Goal: Information Seeking & Learning: Check status

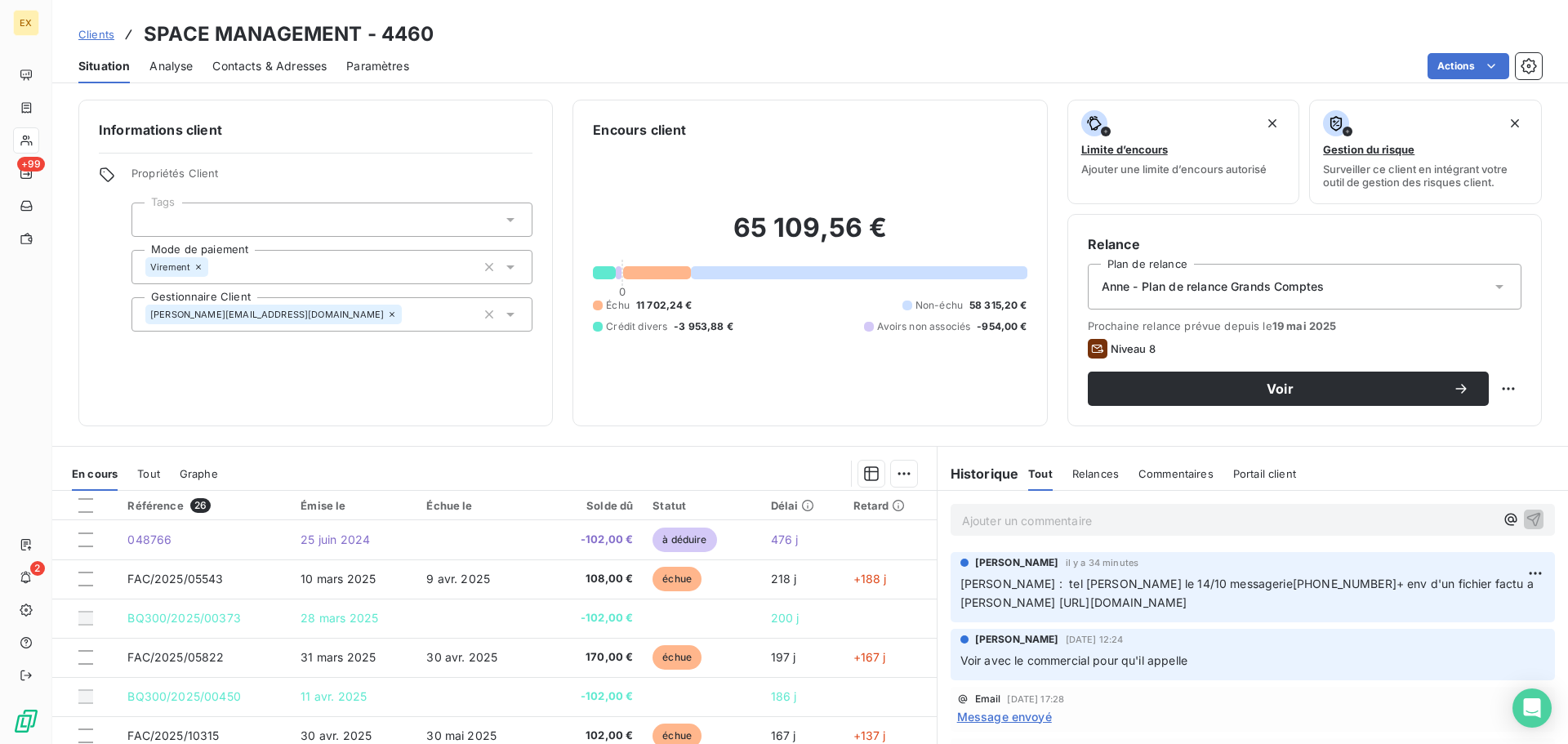
click at [1037, 514] on p "Ajouter un commentaire ﻿" at bounding box center [1228, 521] width 533 height 21
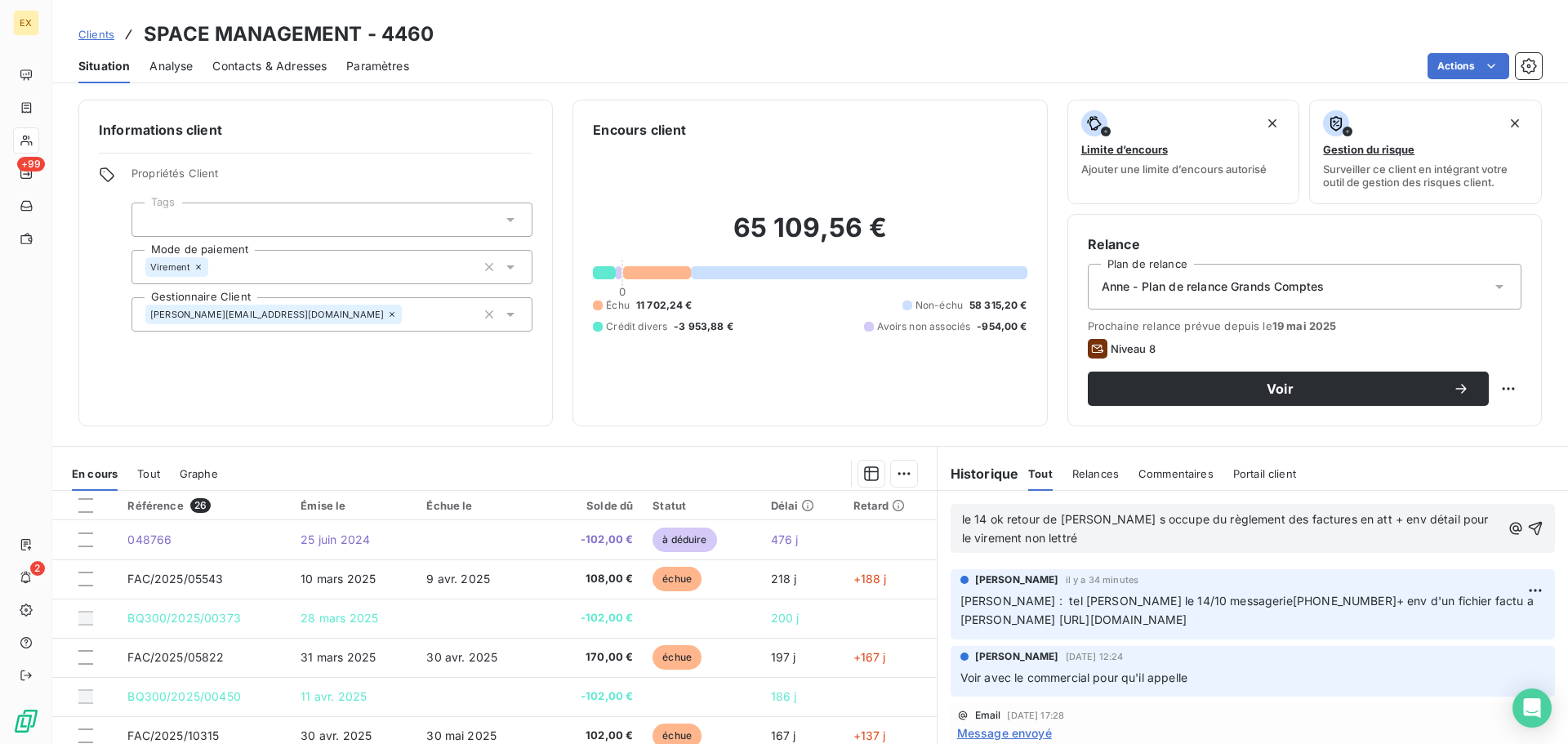
click at [1088, 543] on p "le 14 ok retour de [PERSON_NAME] s occupe du règlement des factures en att + en…" at bounding box center [1232, 529] width 539 height 37
click at [1123, 534] on span "le 14 ok retour de [PERSON_NAME] s occupe du règlement des factures en att + en…" at bounding box center [1233, 527] width 542 height 32
click at [1117, 537] on span "le 14 ok retour de [PERSON_NAME] s occupe du règlement des factures en att + en…" at bounding box center [1233, 527] width 542 height 32
click at [1216, 539] on p "le 14 ok retour de [PERSON_NAME] s occupe du règlement des factures en att + en…" at bounding box center [1232, 529] width 539 height 37
click at [1529, 532] on icon "button" at bounding box center [1536, 528] width 14 height 14
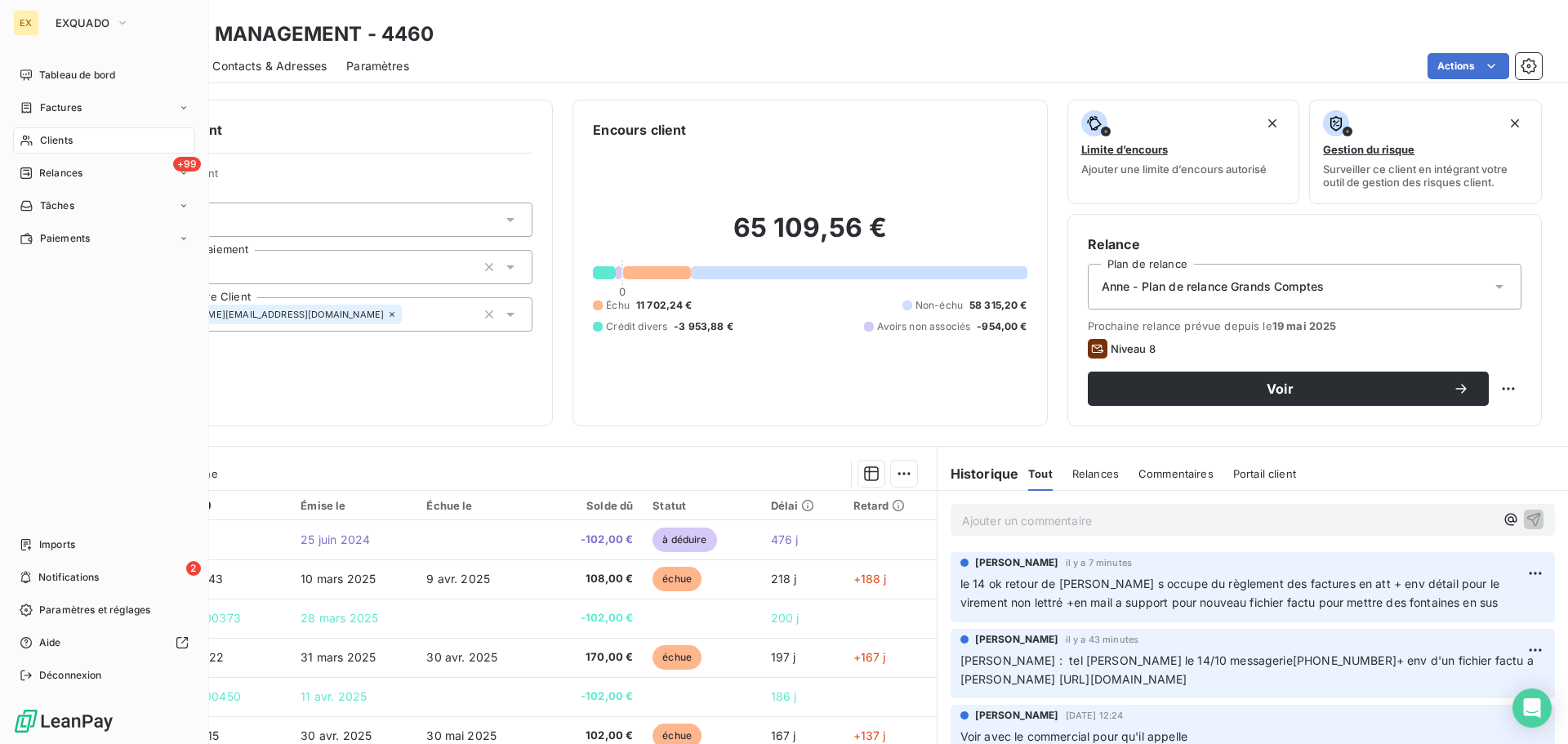
click at [48, 132] on div "Clients" at bounding box center [103, 140] width 182 height 27
